Goal: Task Accomplishment & Management: Complete application form

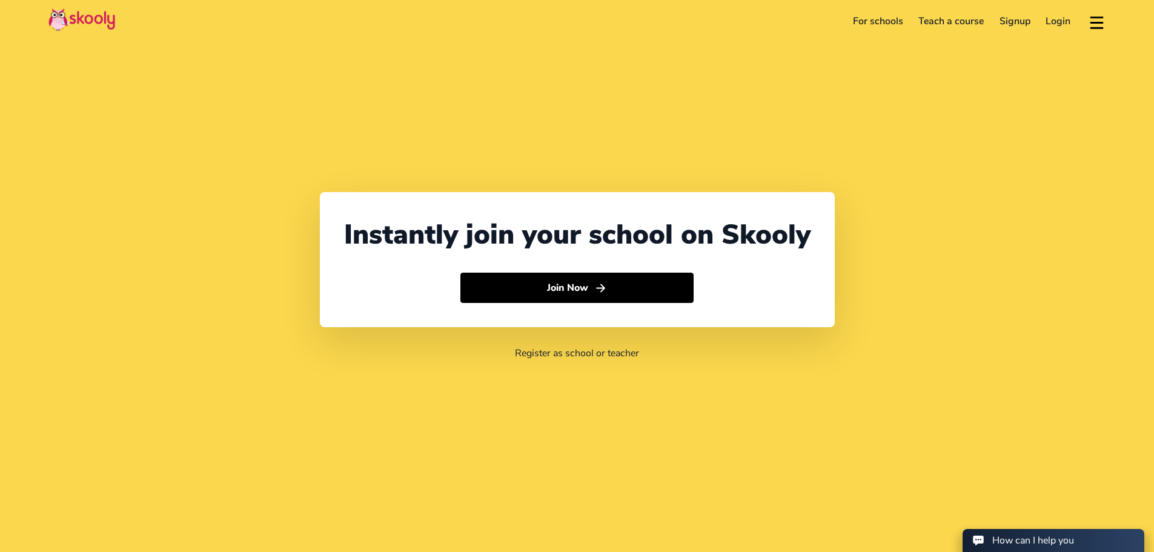
select select "65"
select select "[GEOGRAPHIC_DATA]"
select select "[GEOGRAPHIC_DATA]/[GEOGRAPHIC_DATA]"
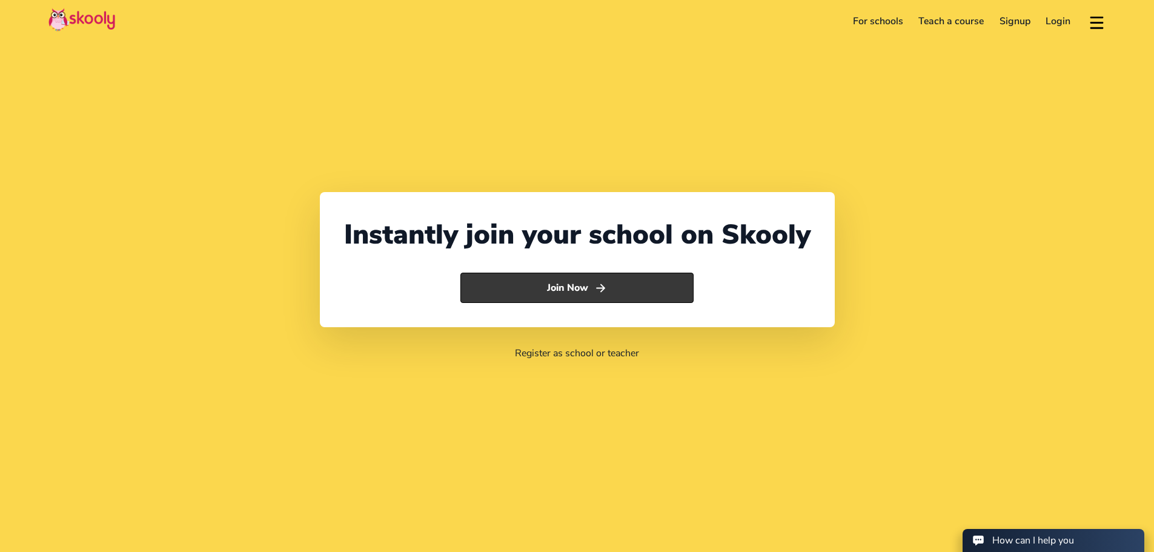
click at [588, 293] on button "Join Now" at bounding box center [576, 288] width 233 height 30
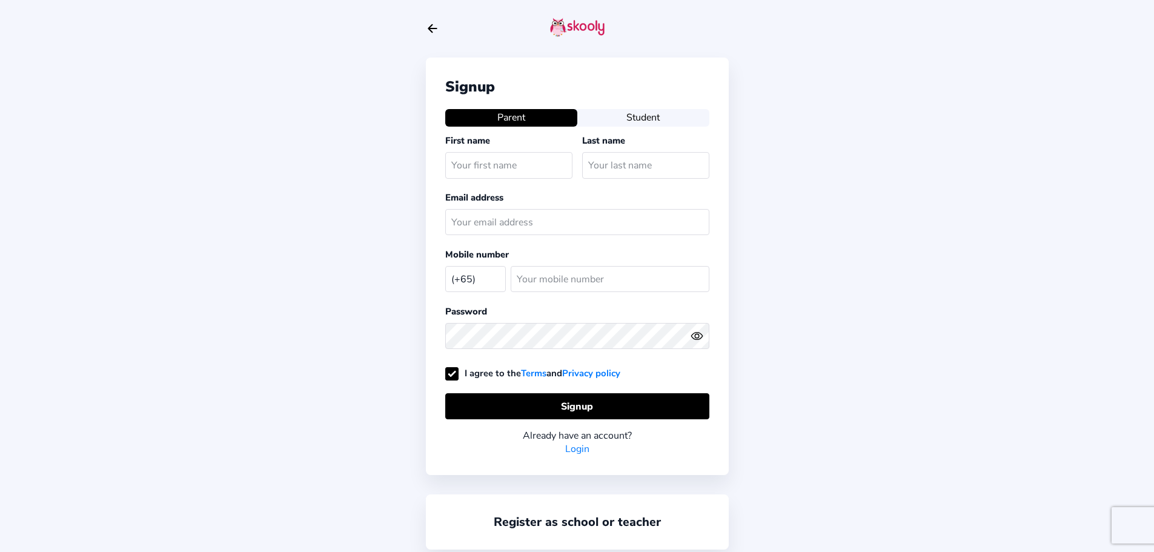
select select "SG"
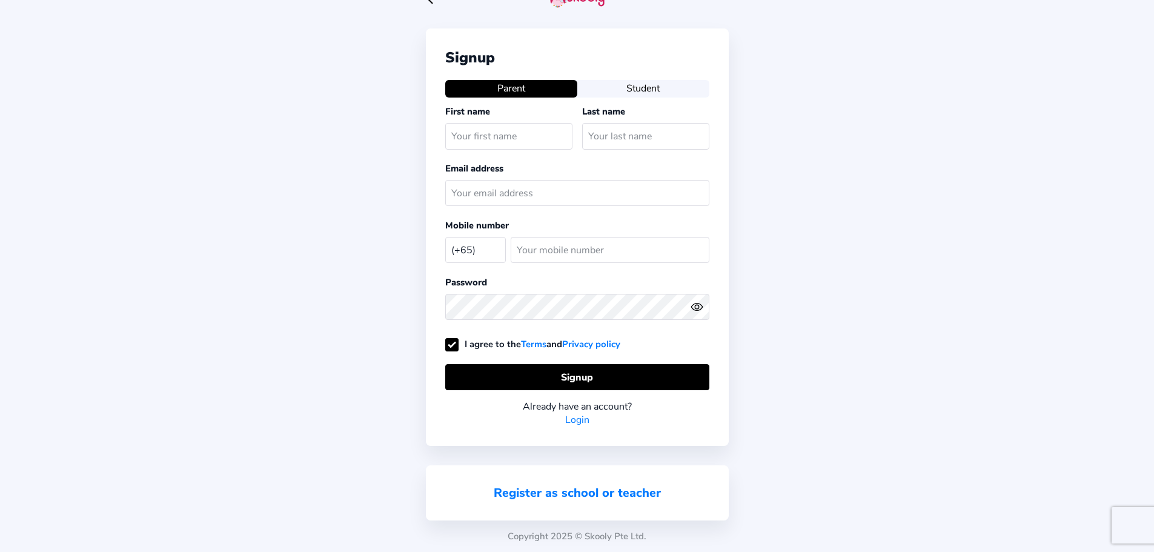
click at [608, 495] on link "Register as school or teacher" at bounding box center [577, 493] width 167 height 16
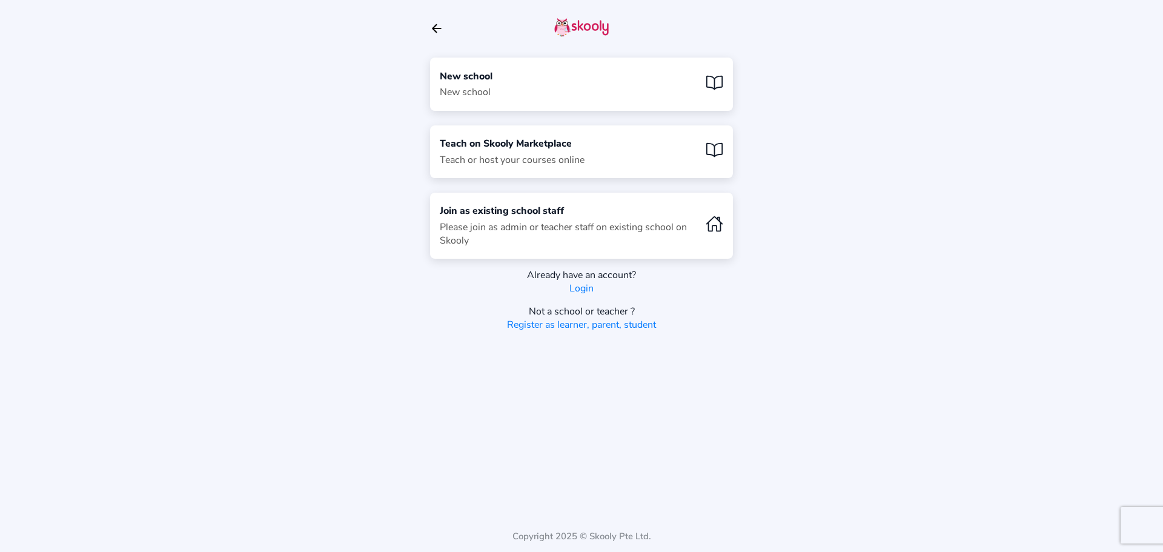
click at [523, 68] on div "New school New school" at bounding box center [581, 84] width 303 height 53
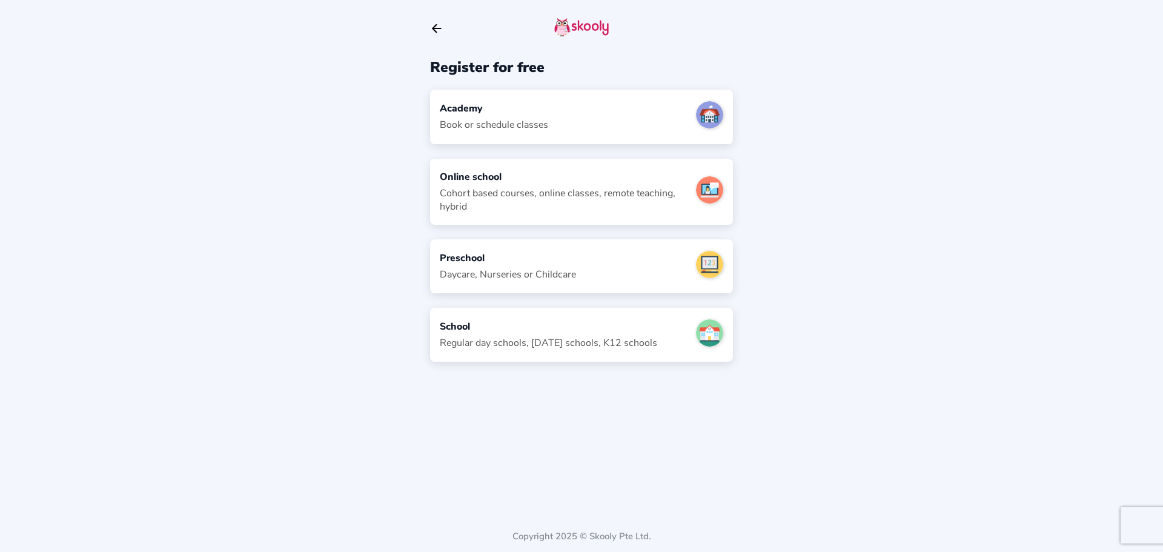
click at [544, 336] on div "School Regular day schools, [DATE] schools, K12 schools" at bounding box center [548, 335] width 217 height 30
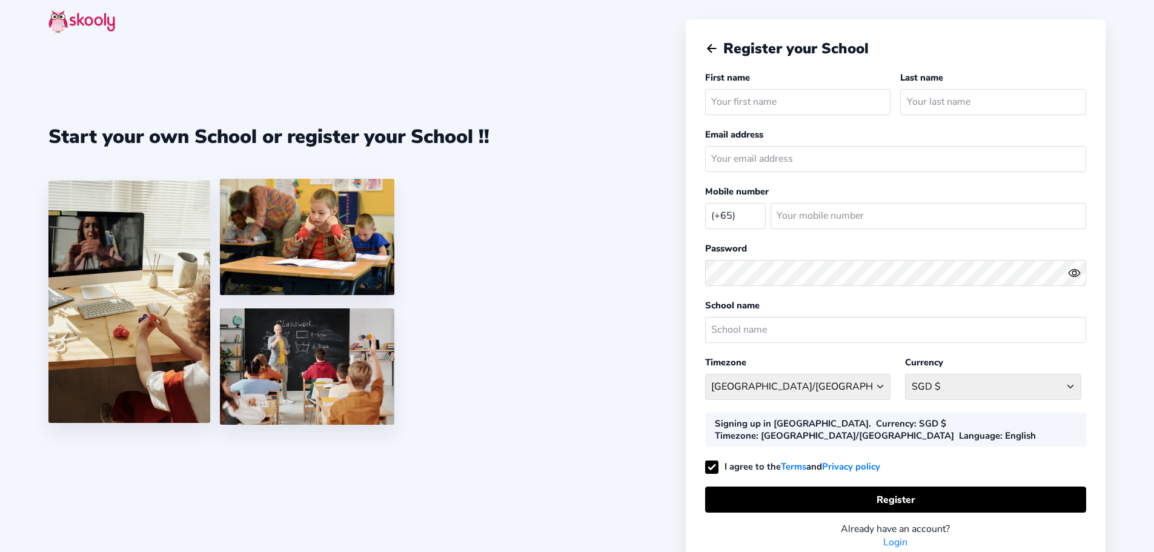
select select "SG"
type input "John"
type input "Cheng"
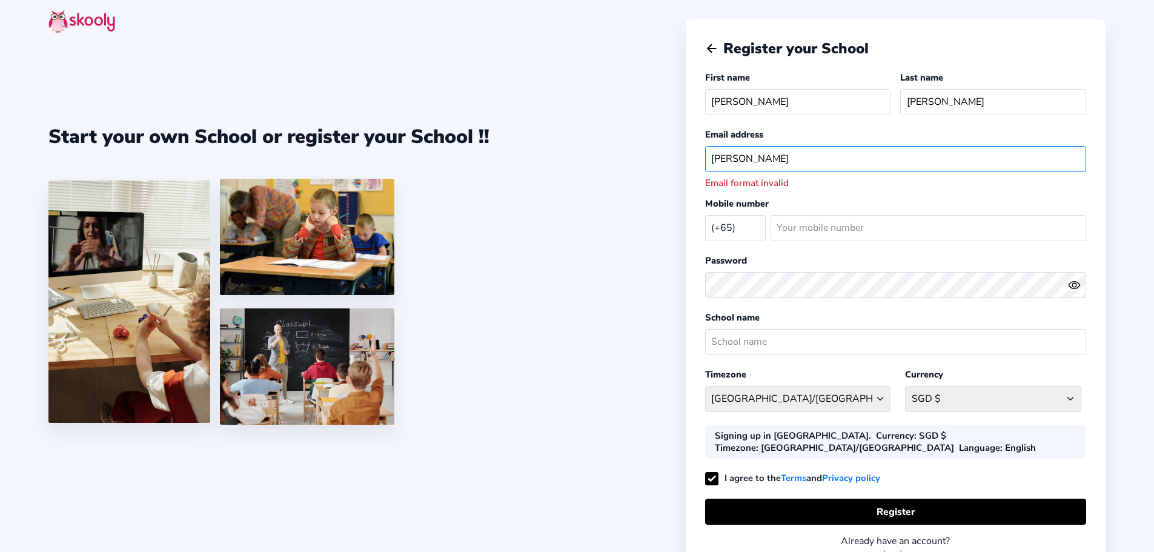
type input "john.cheng@ntucfirstcampus.com"
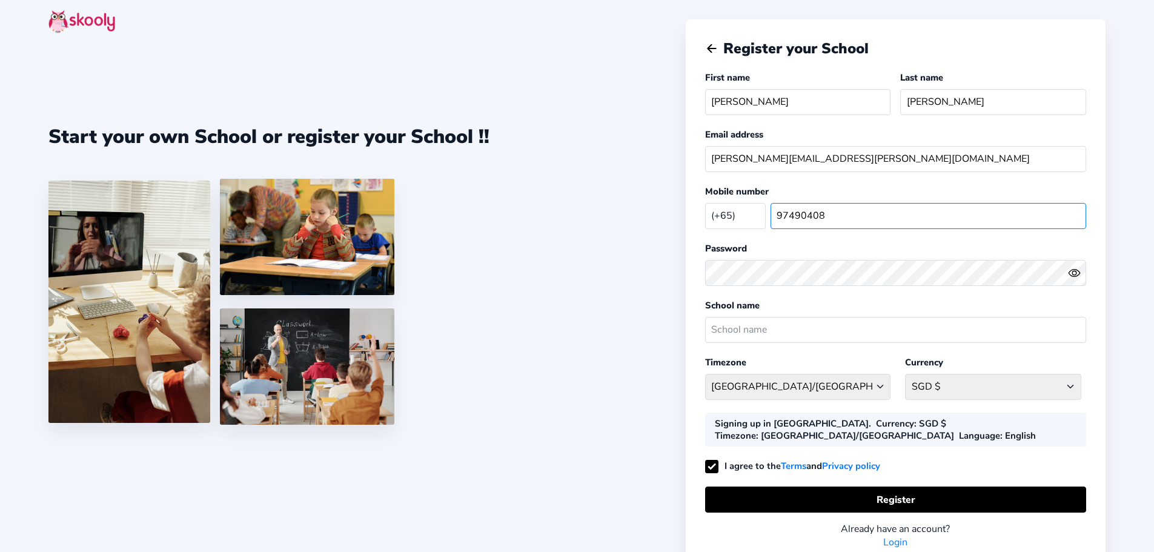
click at [788, 213] on input "97490408" at bounding box center [929, 216] width 316 height 26
click at [812, 217] on input "97490408" at bounding box center [929, 216] width 316 height 26
type input "97490508"
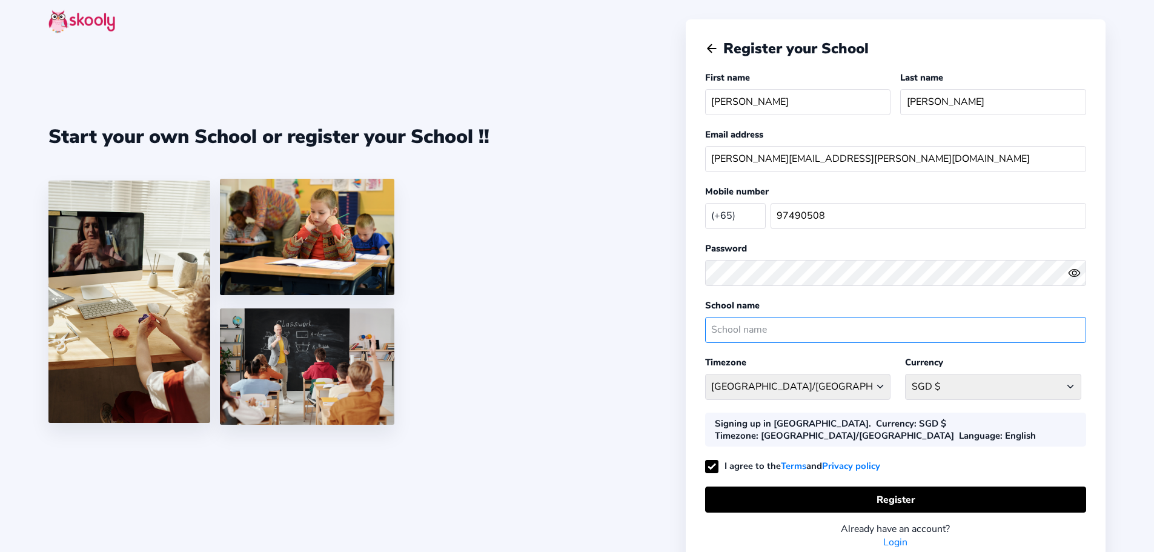
click at [763, 331] on input "text" at bounding box center [895, 330] width 381 height 26
type input "Tumb School"
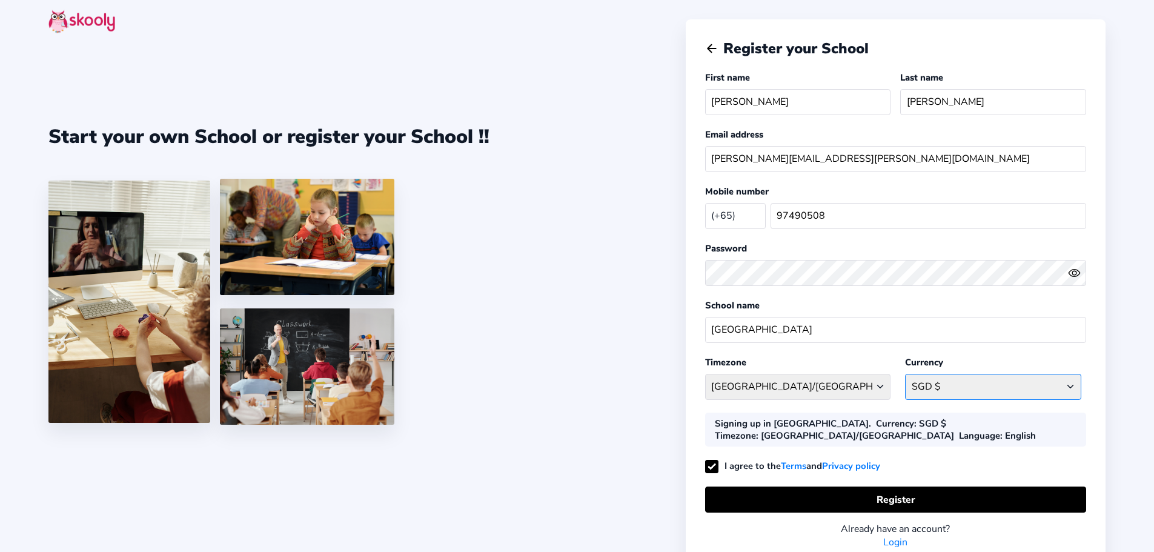
click at [1033, 384] on select "SGD $ Afghanistan AFN - ؋. Albania ALL - L Algeria DZD - دج AmericanSamoa USD -…" at bounding box center [993, 387] width 176 height 26
drag, startPoint x: 1136, startPoint y: 376, endPoint x: 1115, endPoint y: 377, distance: 20.6
click at [1135, 376] on div "Start your own School or register your School !! Register your School First nam…" at bounding box center [577, 304] width 1154 height 609
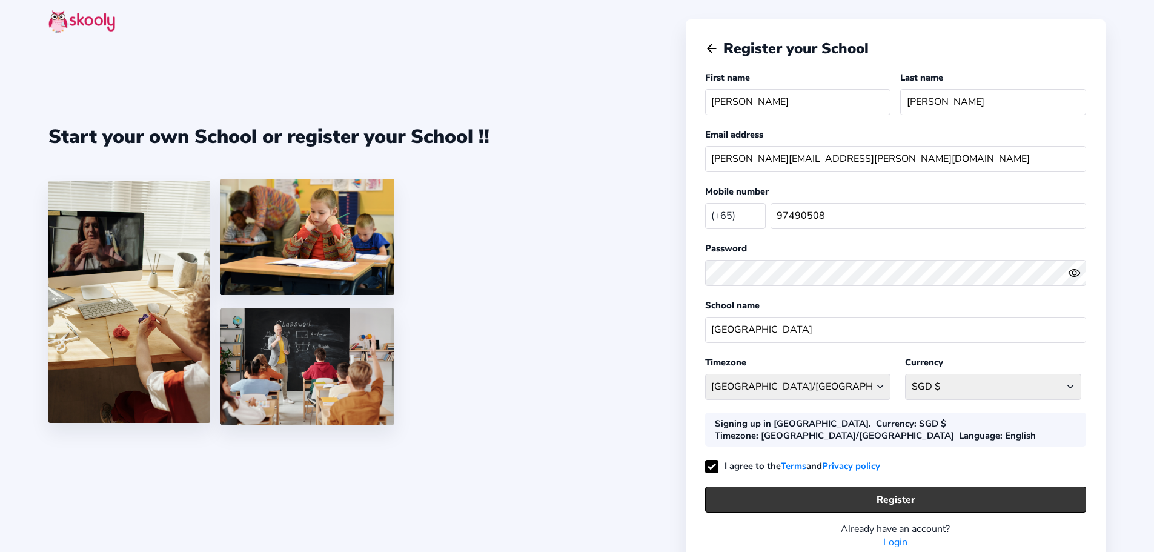
click at [889, 493] on button "Register" at bounding box center [895, 499] width 381 height 26
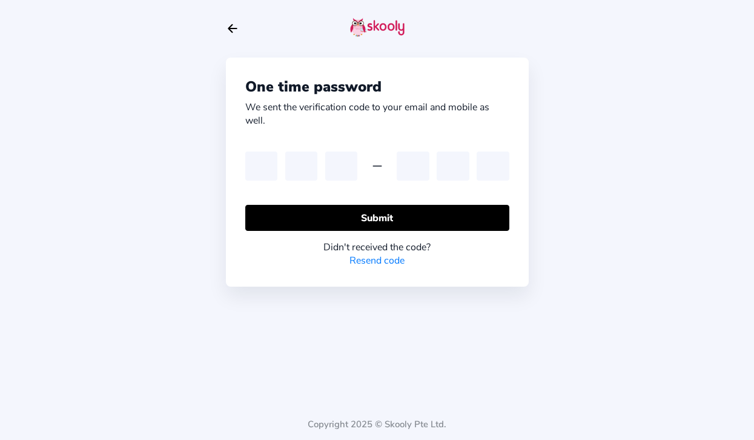
click at [594, 117] on div "One time password We sent the verification code to your email and mobile as wel…" at bounding box center [377, 220] width 754 height 440
drag, startPoint x: 263, startPoint y: 165, endPoint x: 276, endPoint y: 141, distance: 27.1
click at [262, 164] on input "text" at bounding box center [261, 165] width 32 height 29
paste input "0"
type input "0"
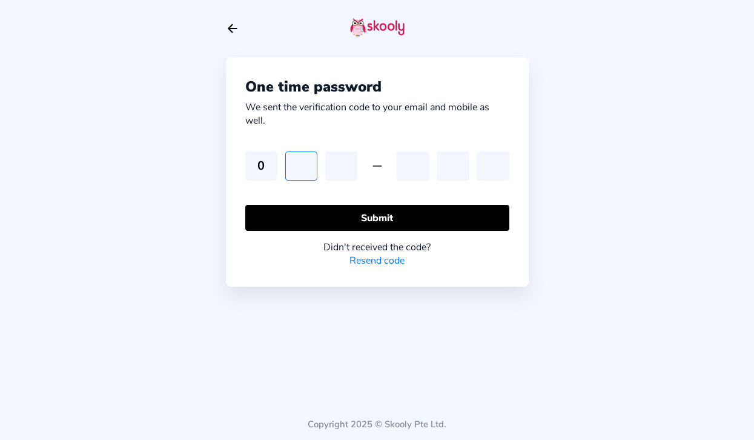
type input "7"
type input "1"
type input "6"
type input "5"
type input "3"
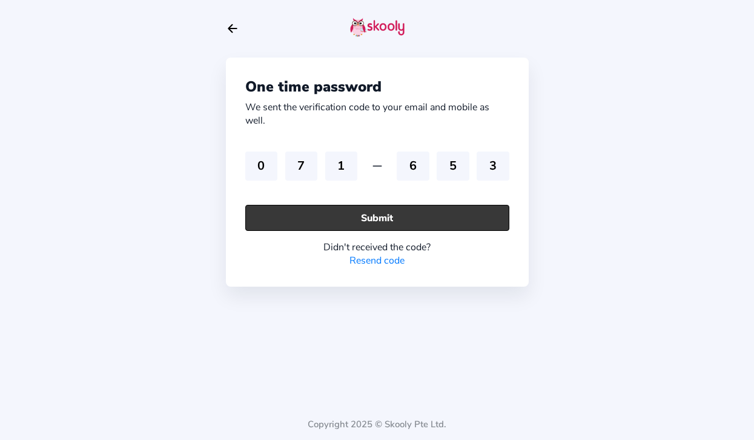
click at [385, 226] on button "Submit" at bounding box center [377, 218] width 264 height 26
